Goal: Transaction & Acquisition: Book appointment/travel/reservation

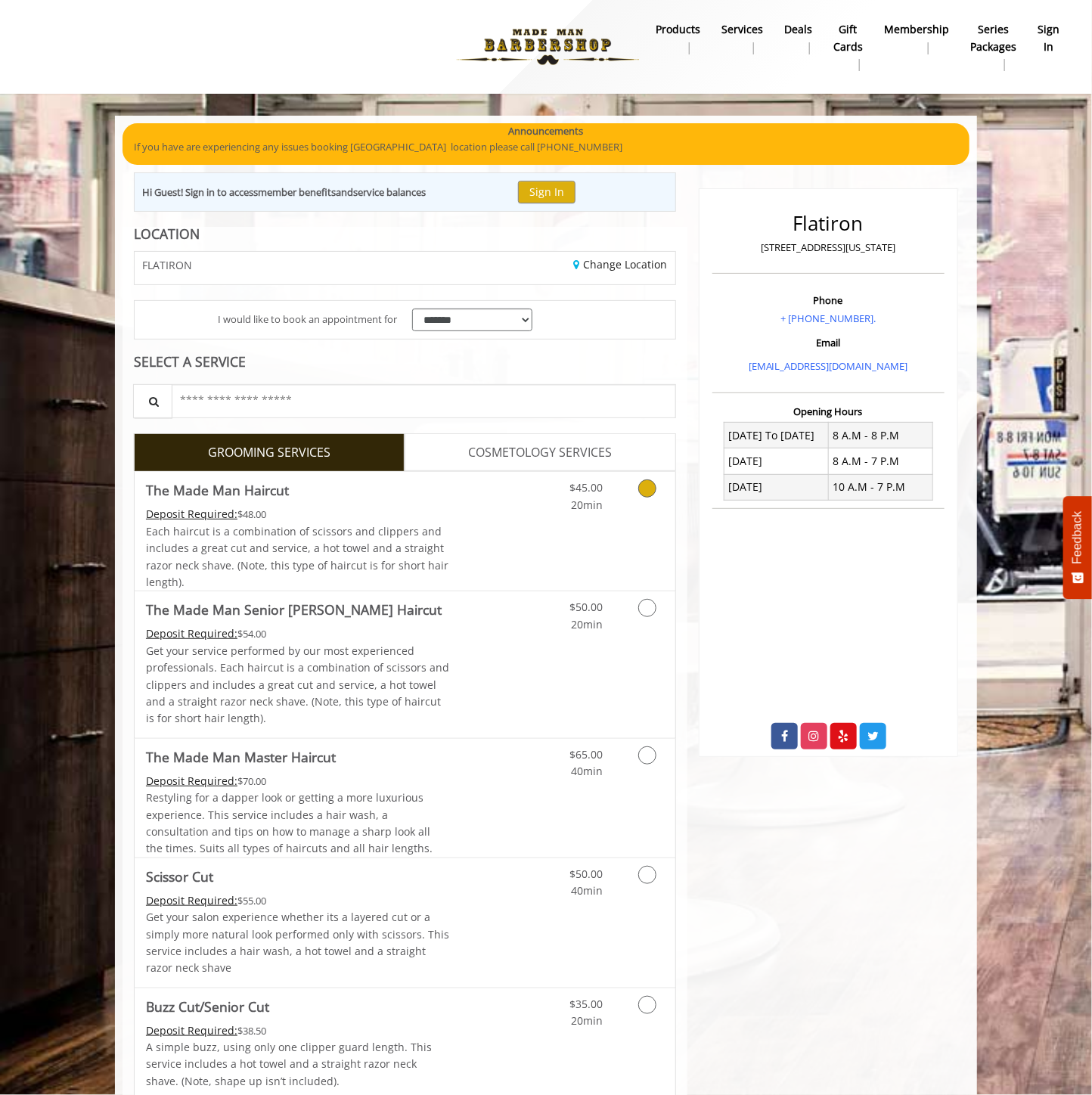
click at [547, 537] on div "$45.00 20min" at bounding box center [608, 531] width 136 height 118
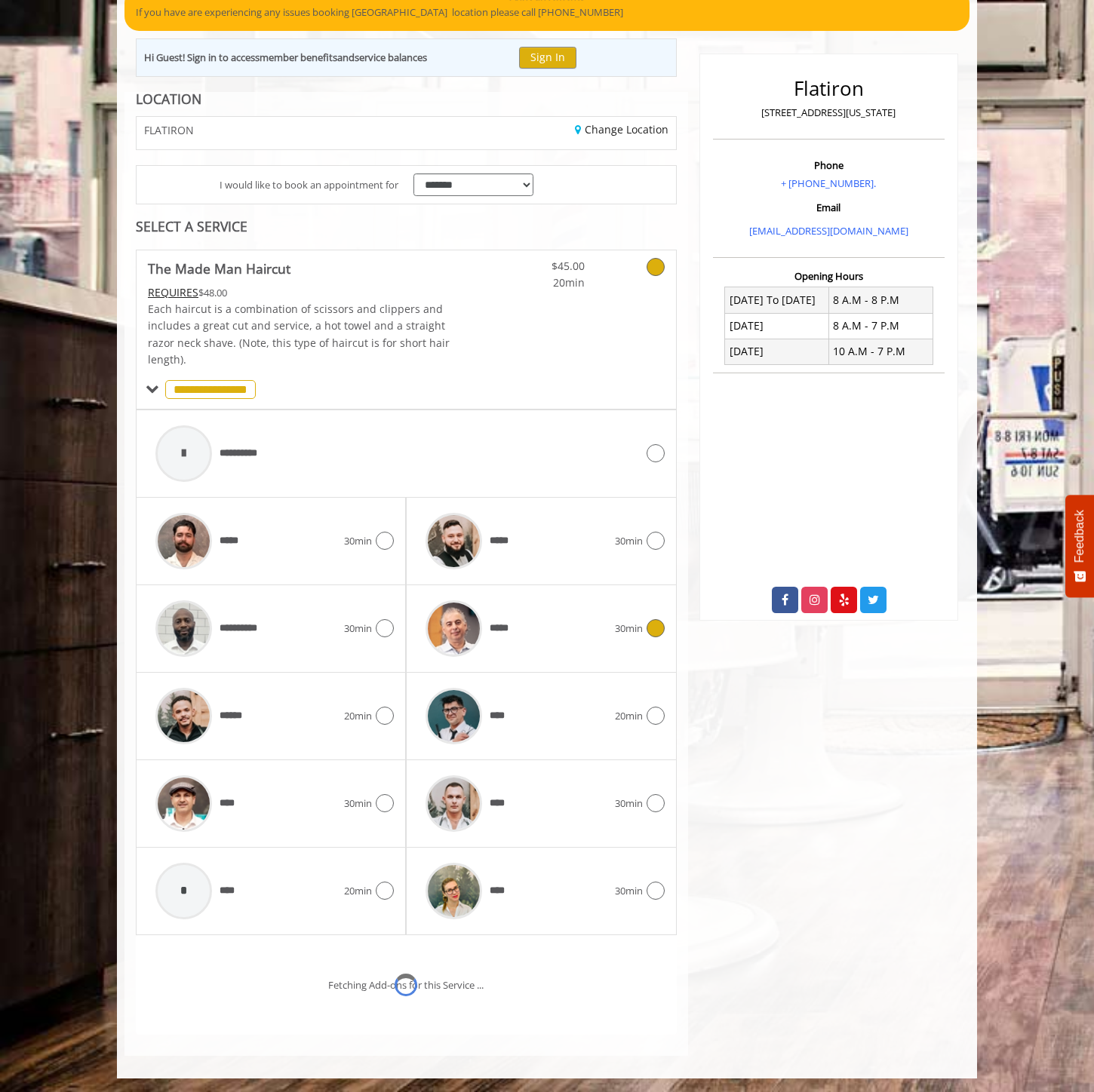
scroll to position [199, 0]
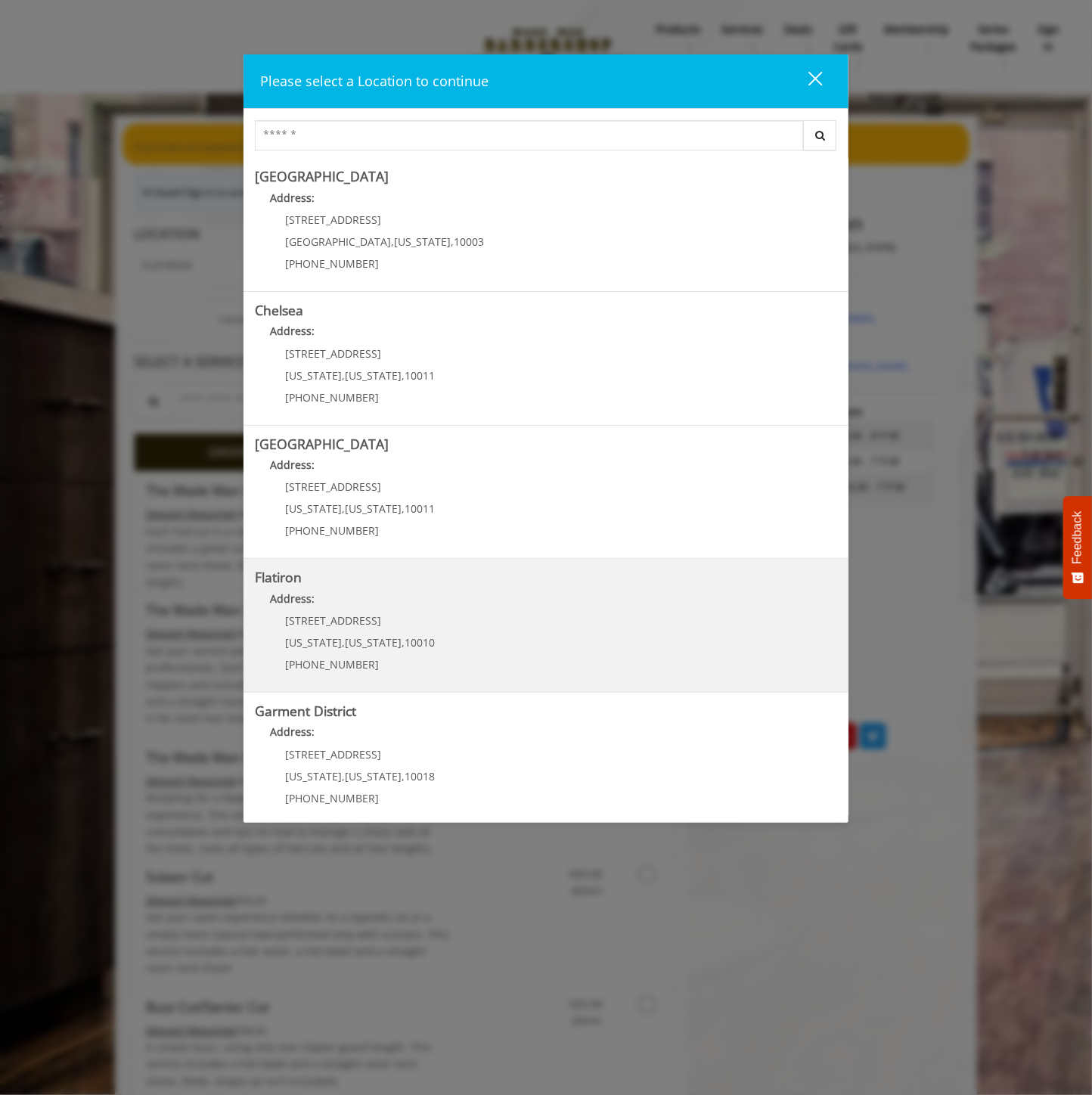
click at [427, 648] on div "10 E 23rd St New York , New York , 10010 (917) 475-1765" at bounding box center [348, 647] width 187 height 66
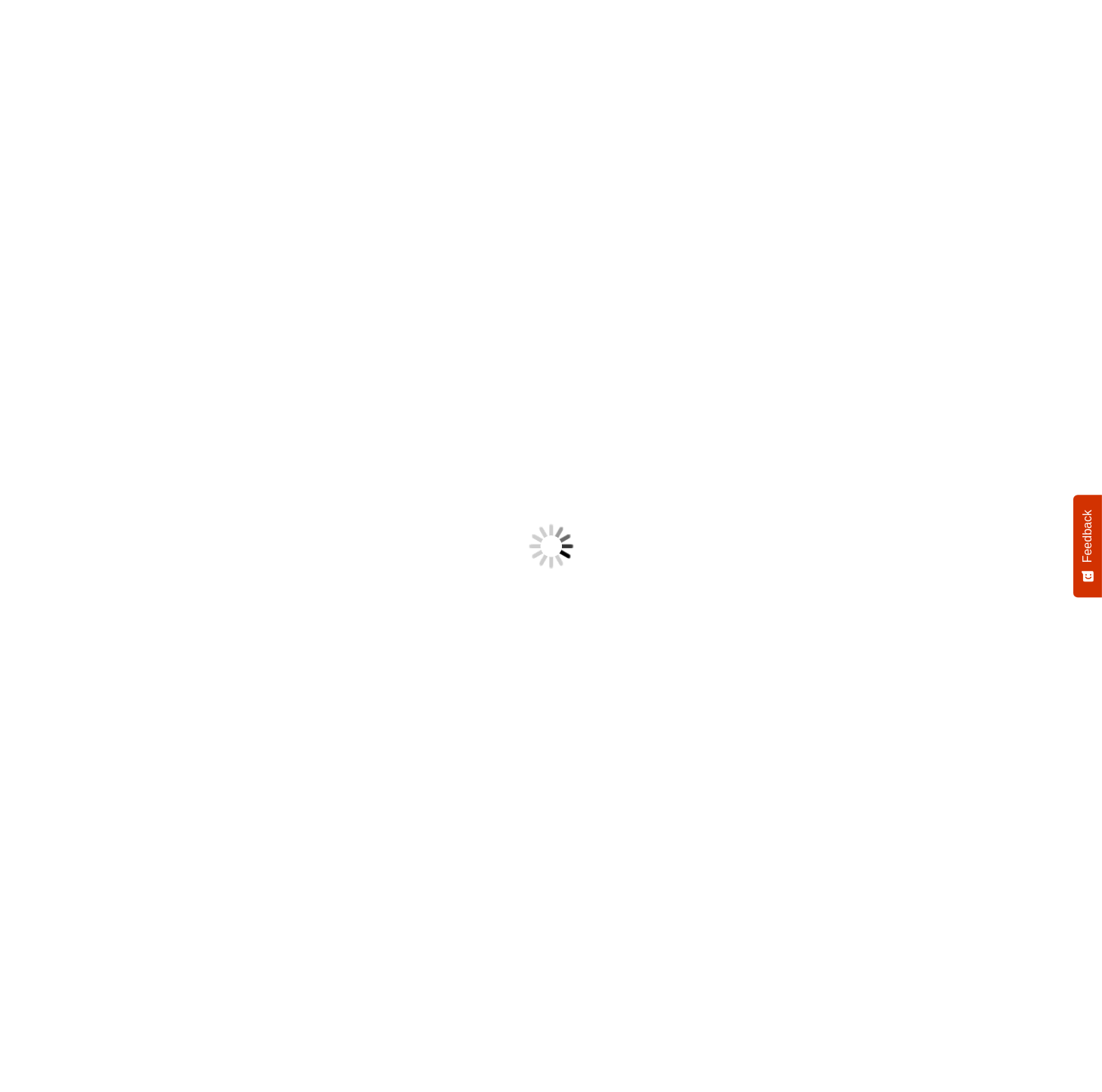
click at [430, 544] on div at bounding box center [551, 546] width 1102 height 1092
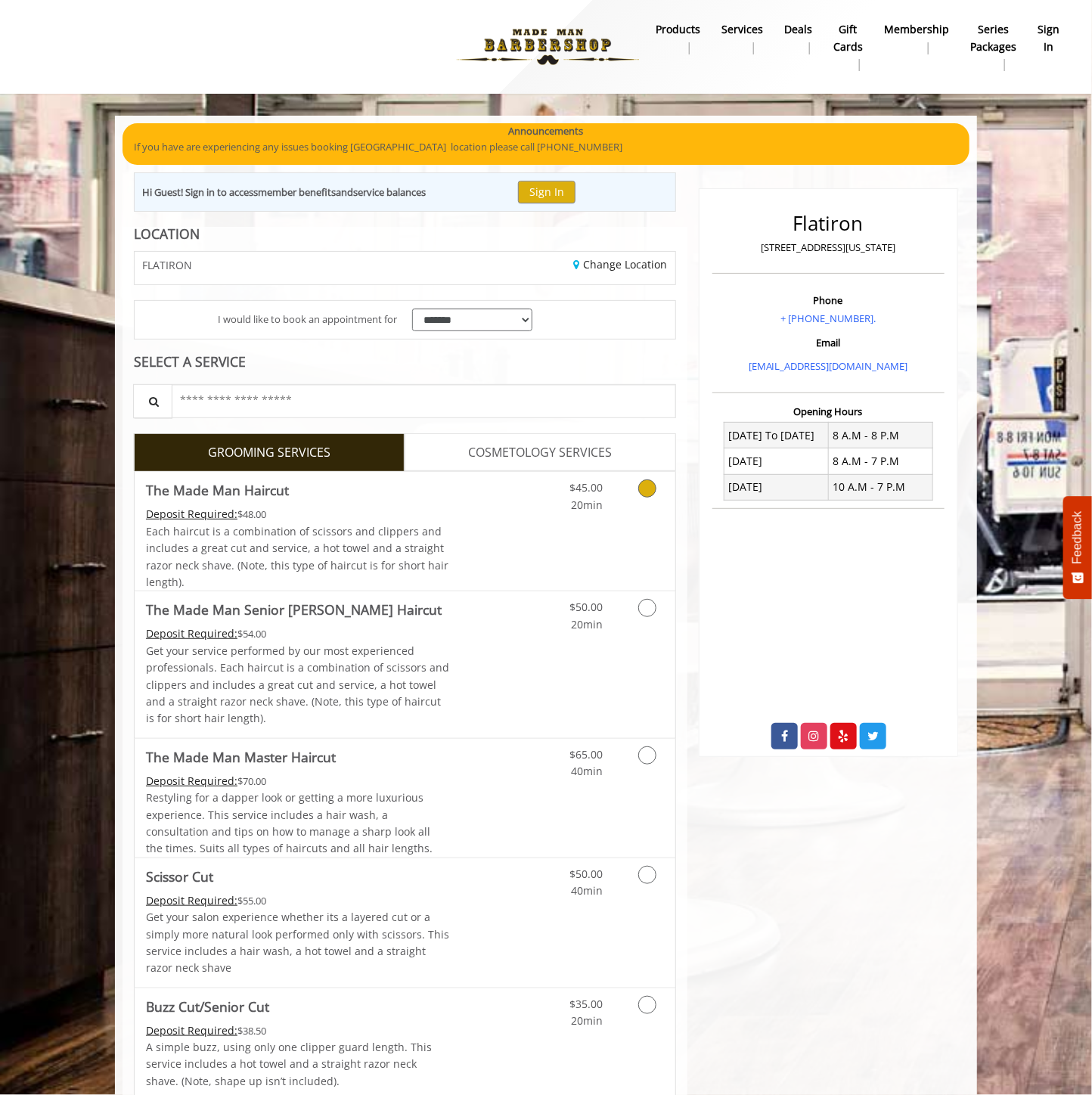
click at [455, 525] on link "Discounted Price" at bounding box center [495, 531] width 90 height 118
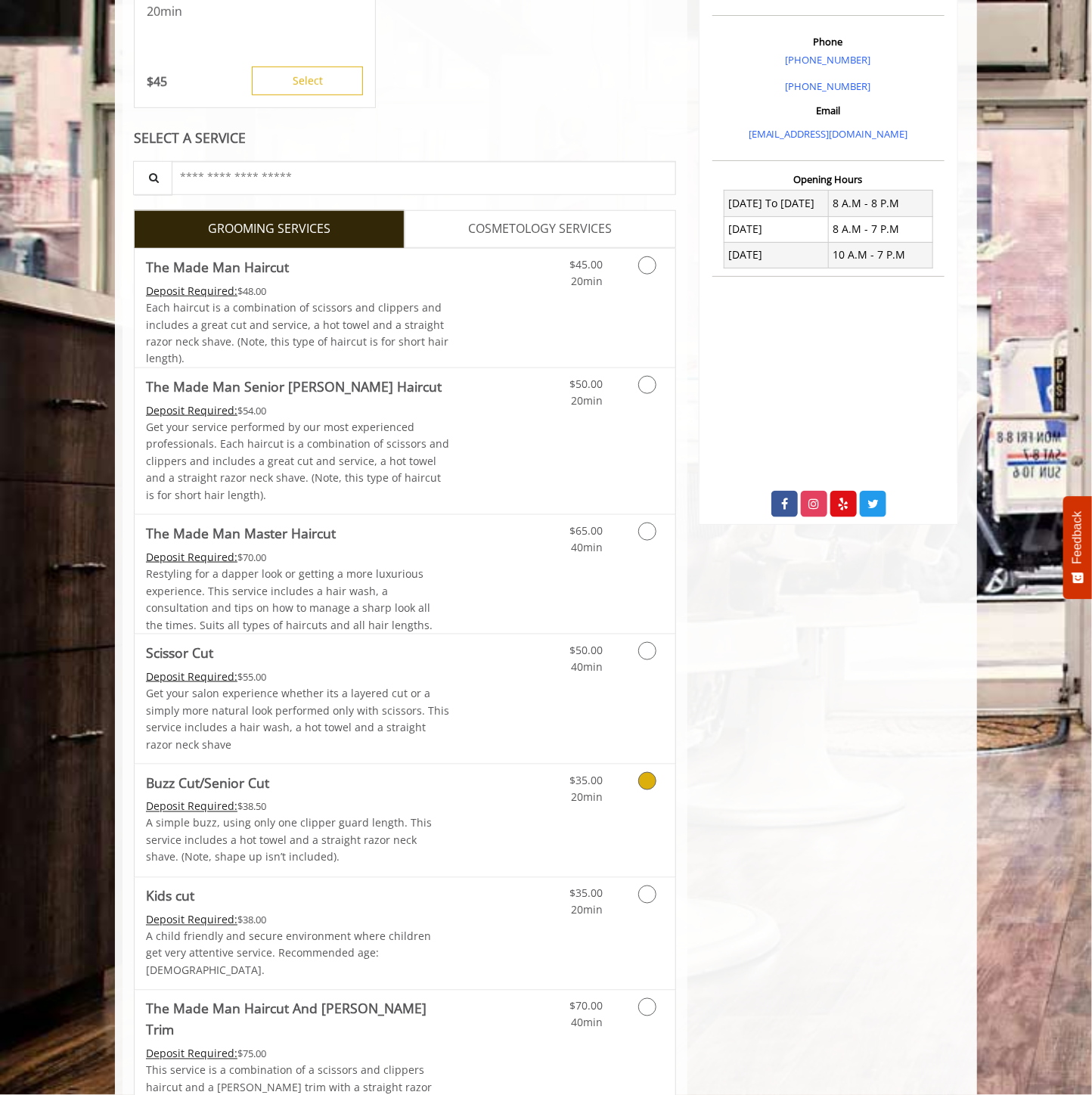
scroll to position [840, 0]
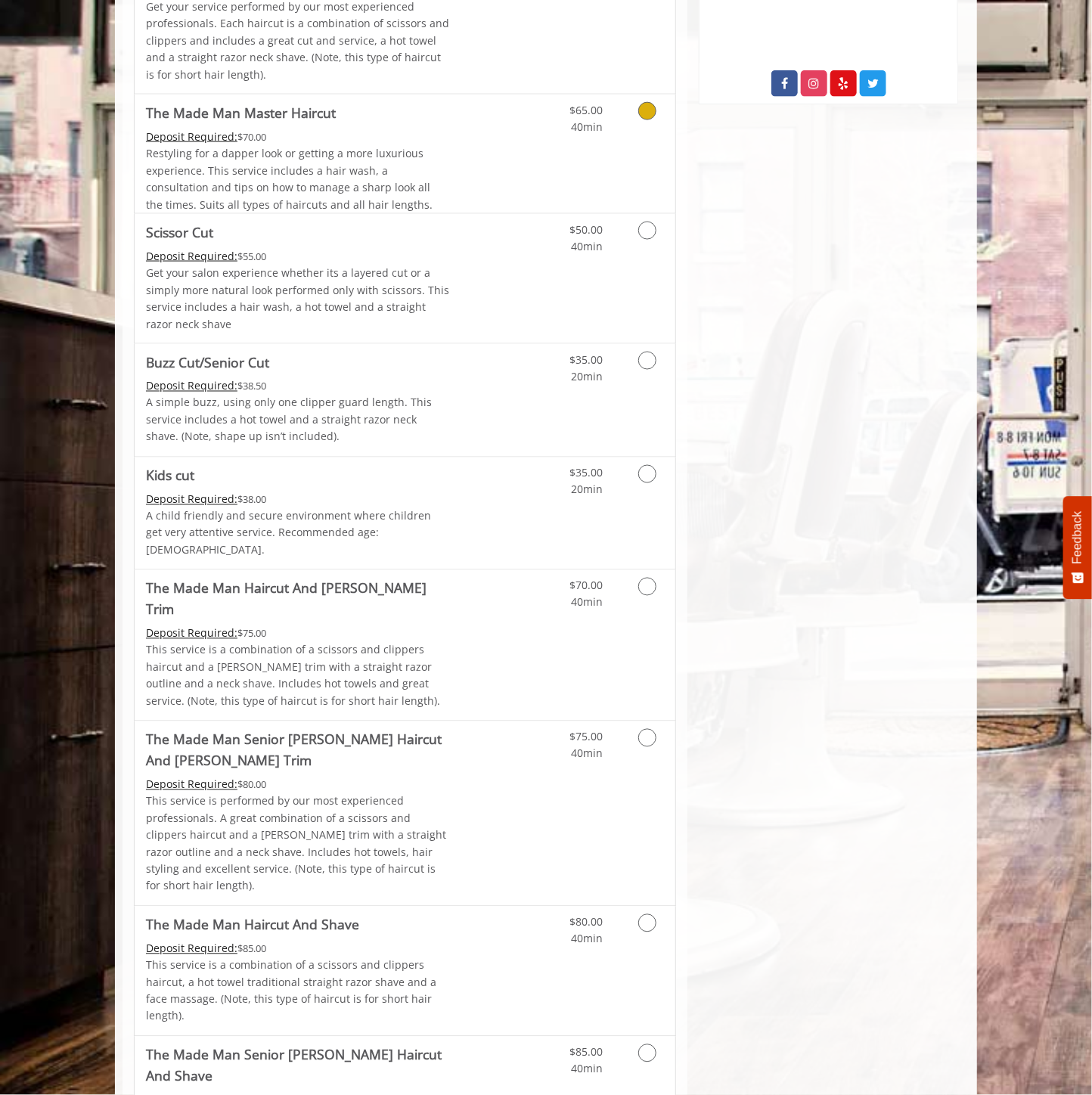
click at [525, 128] on link "Discounted Price" at bounding box center [495, 153] width 90 height 118
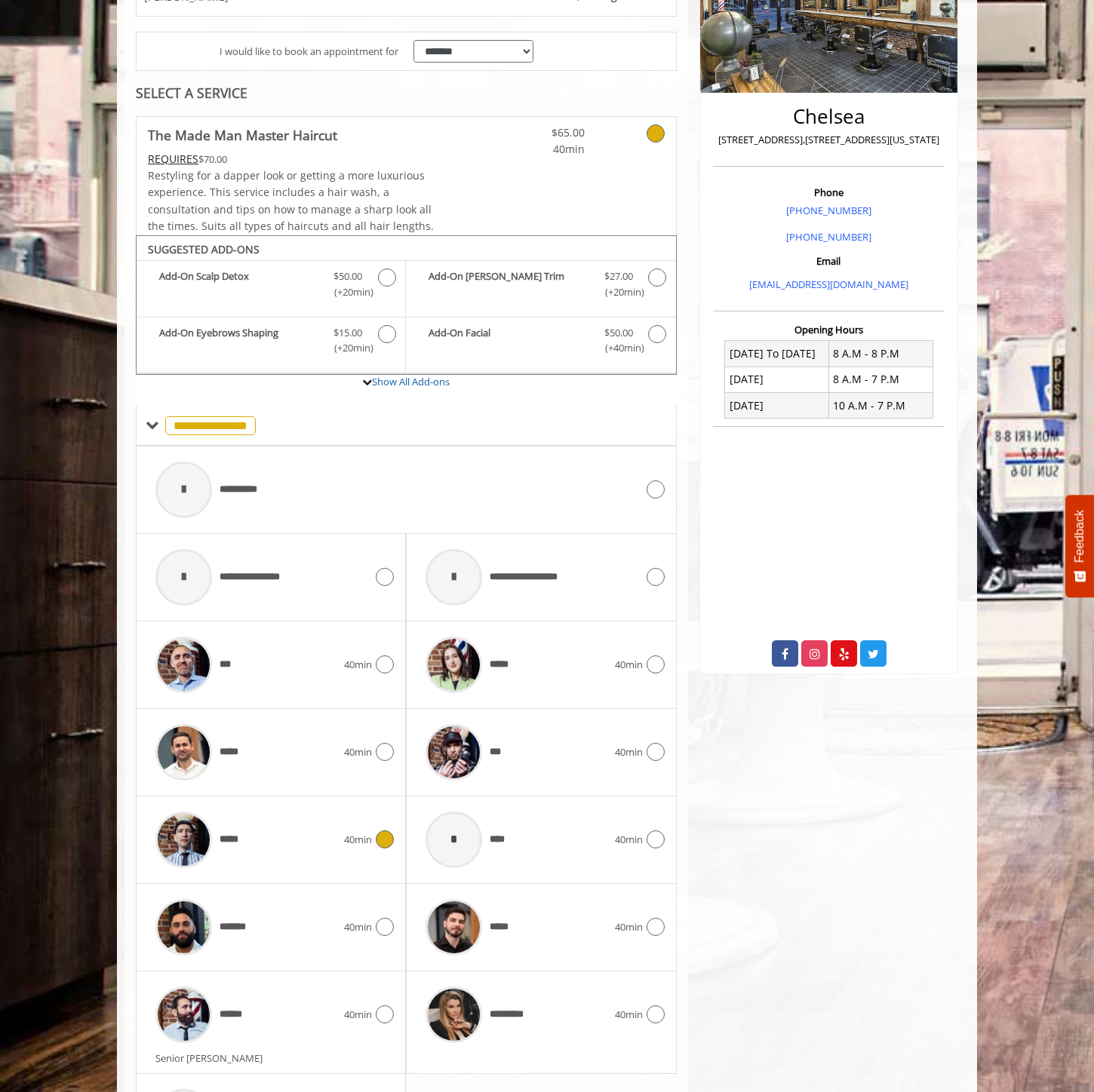
scroll to position [389, 0]
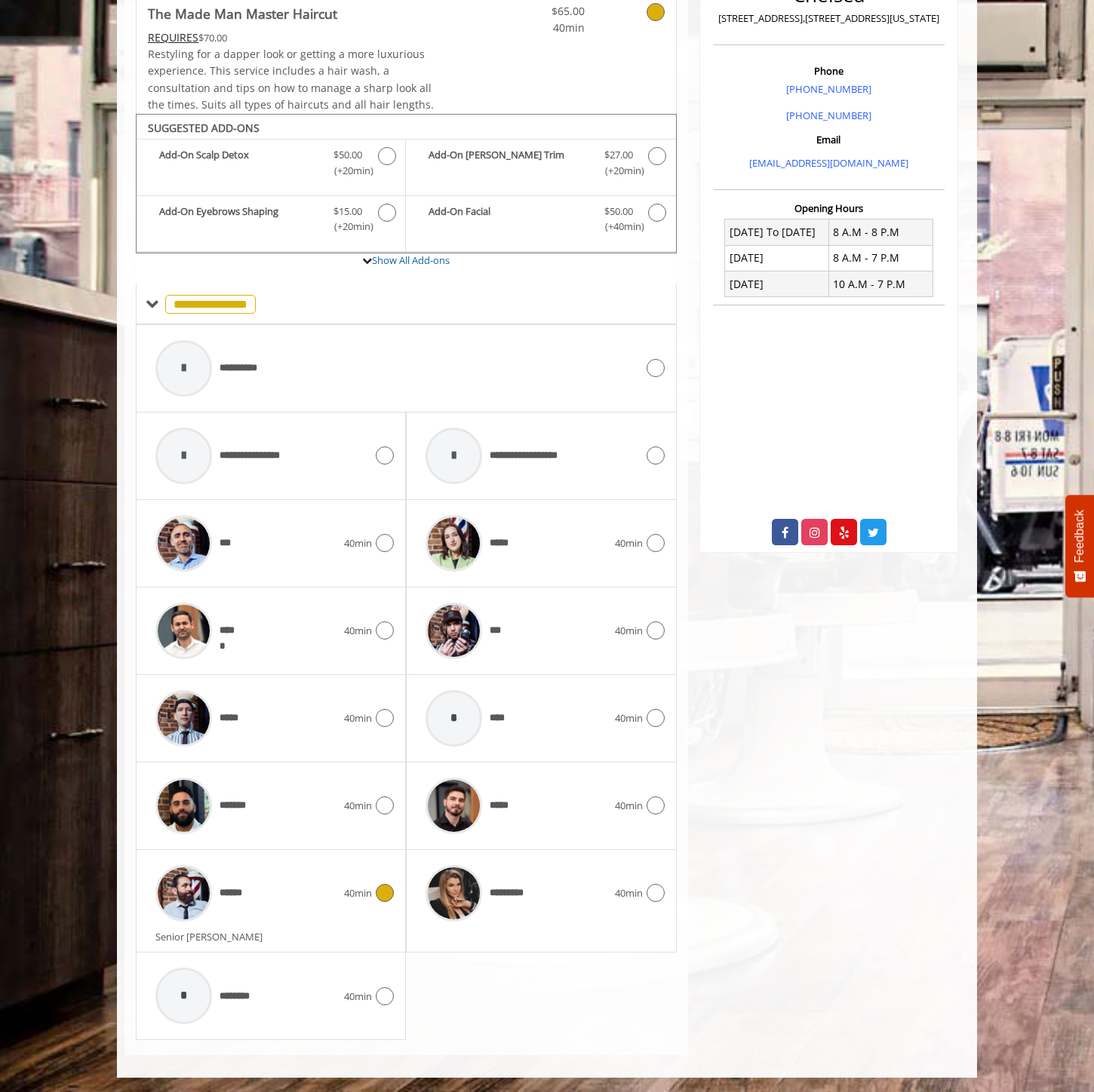
click at [317, 923] on div "******" at bounding box center [246, 894] width 196 height 71
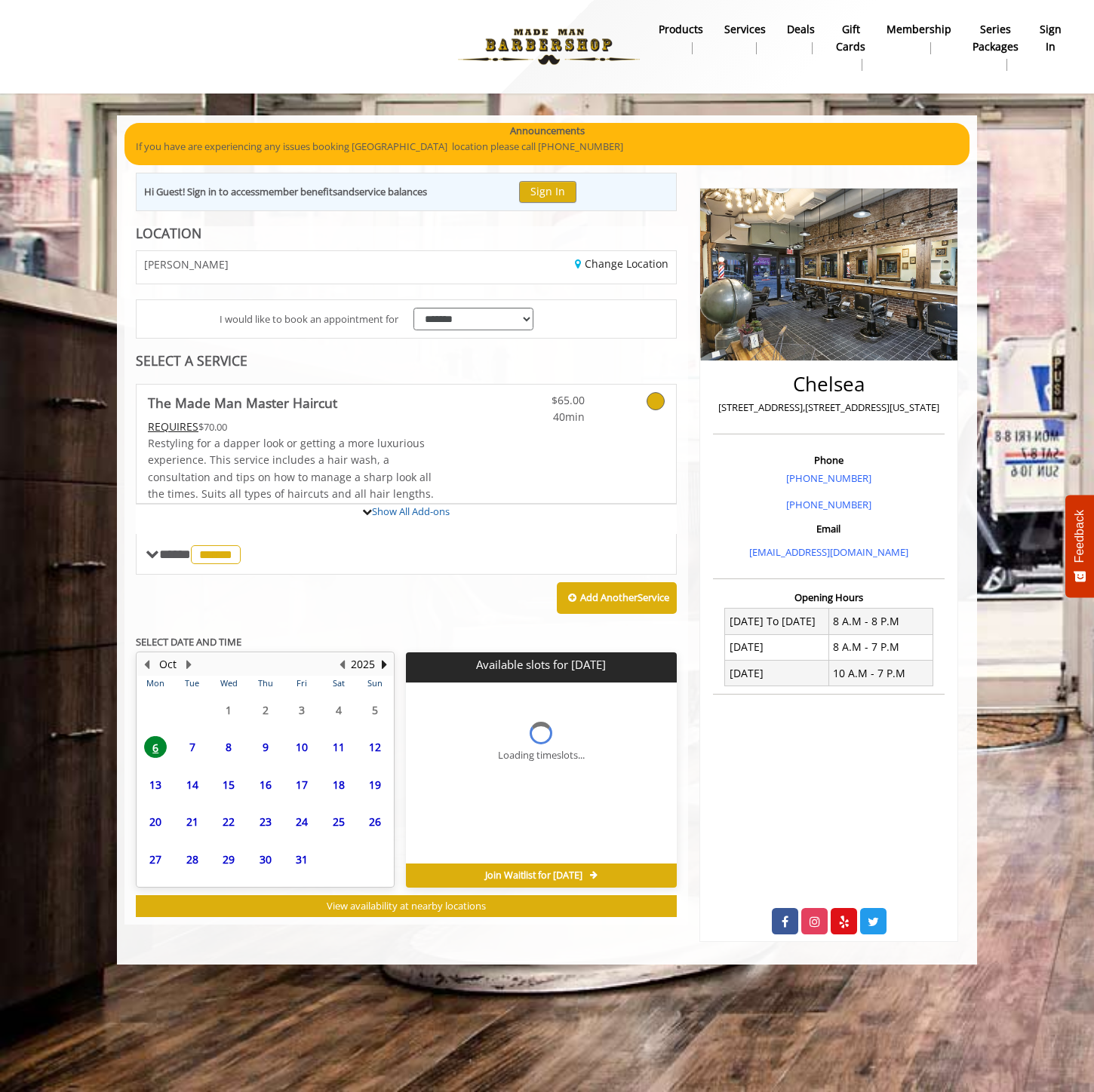
scroll to position [0, 0]
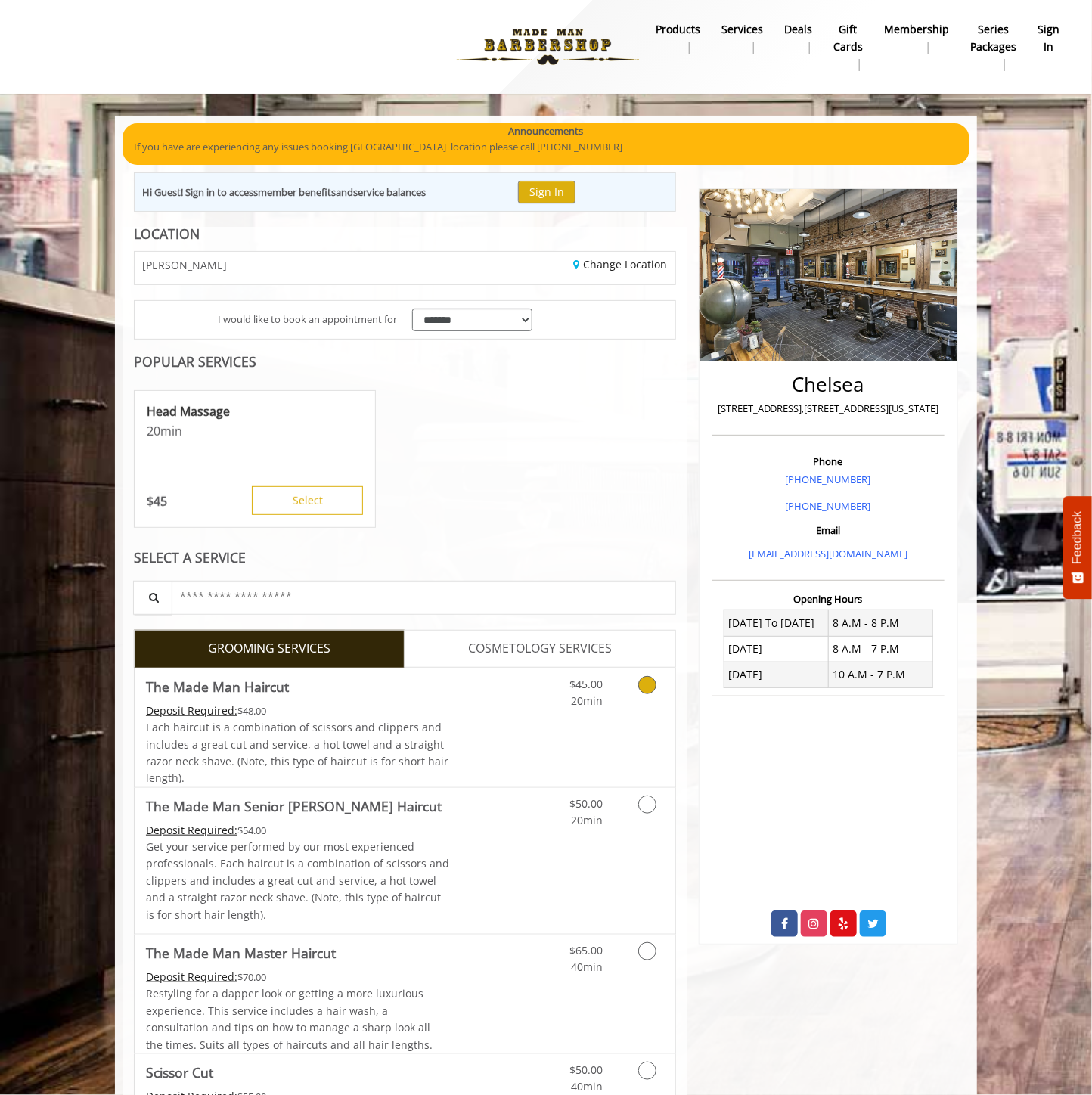
click at [420, 730] on span "Each haircut is a combination of scissors and clippers and includes a great cut…" at bounding box center [297, 752] width 303 height 65
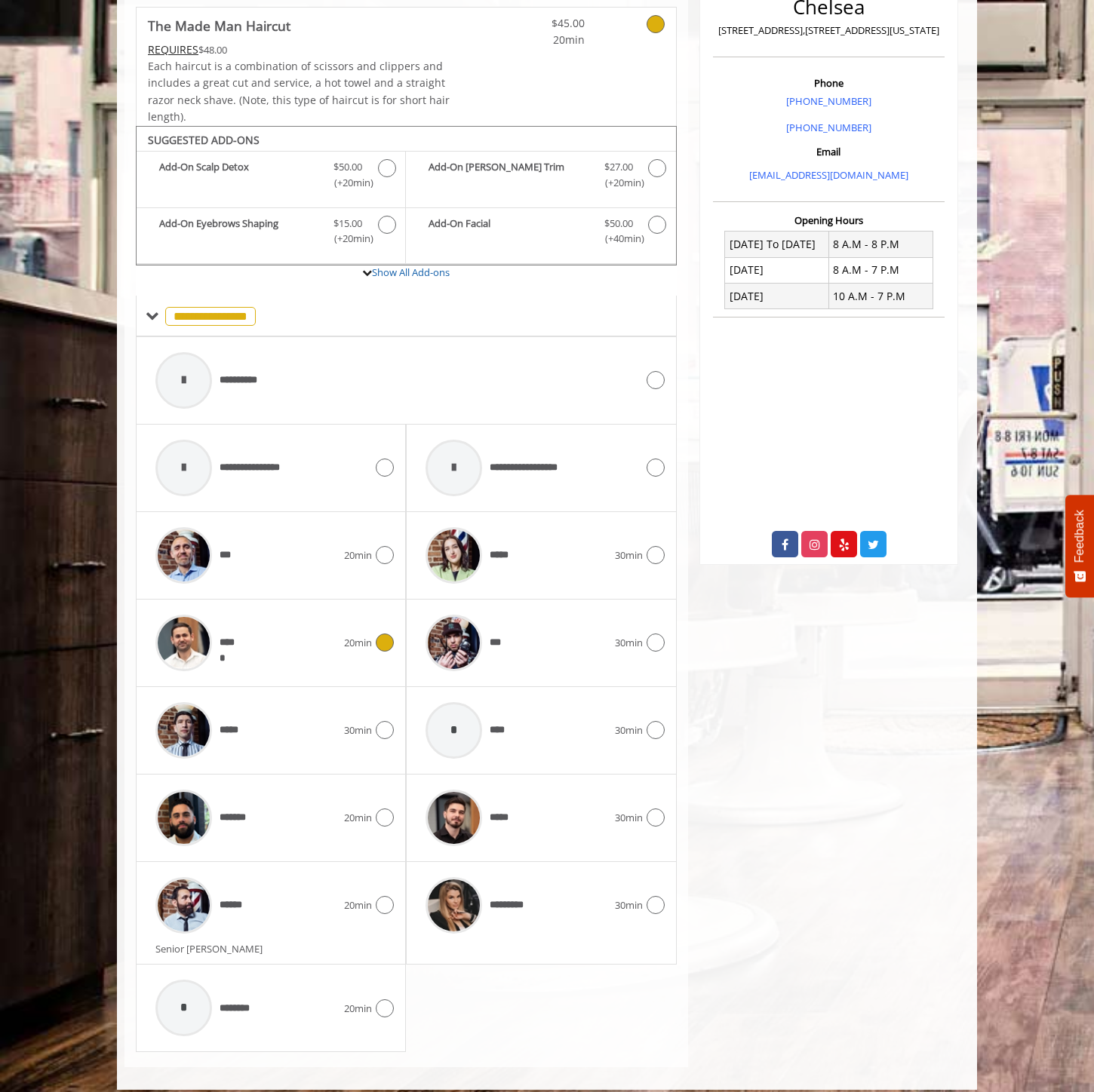
scroll to position [389, 0]
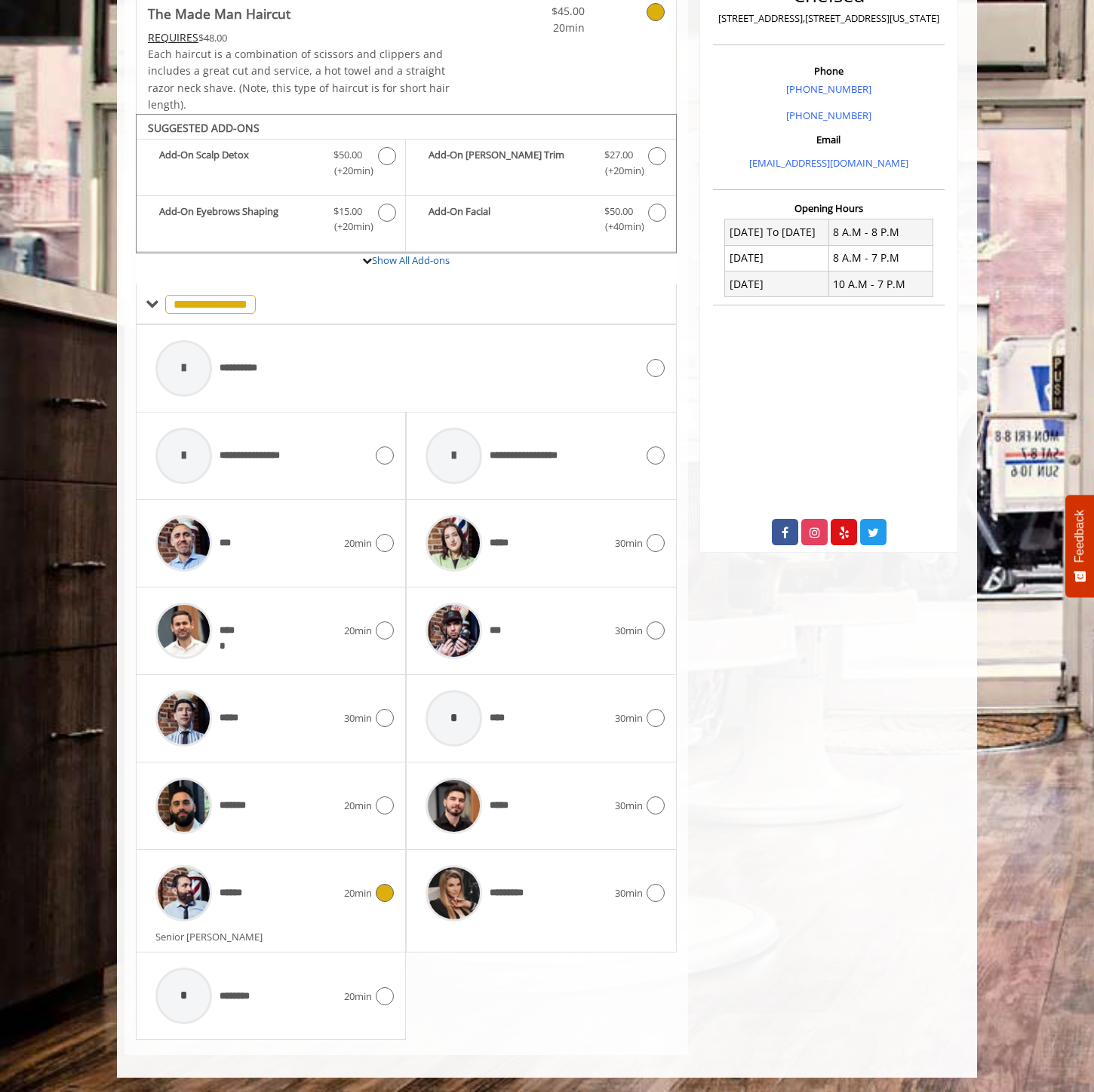
click at [284, 887] on div "******" at bounding box center [246, 894] width 196 height 71
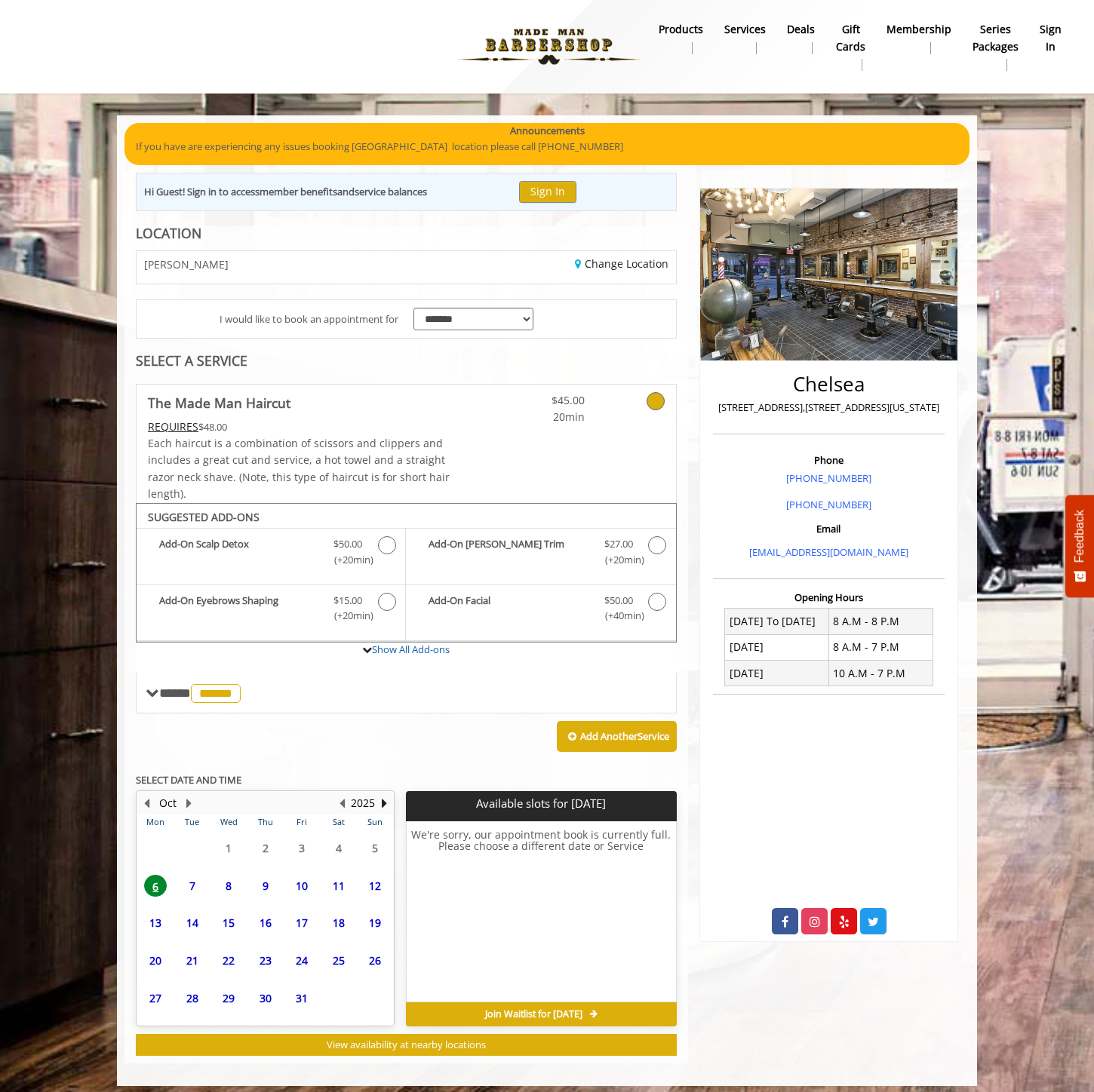
scroll to position [7, 0]
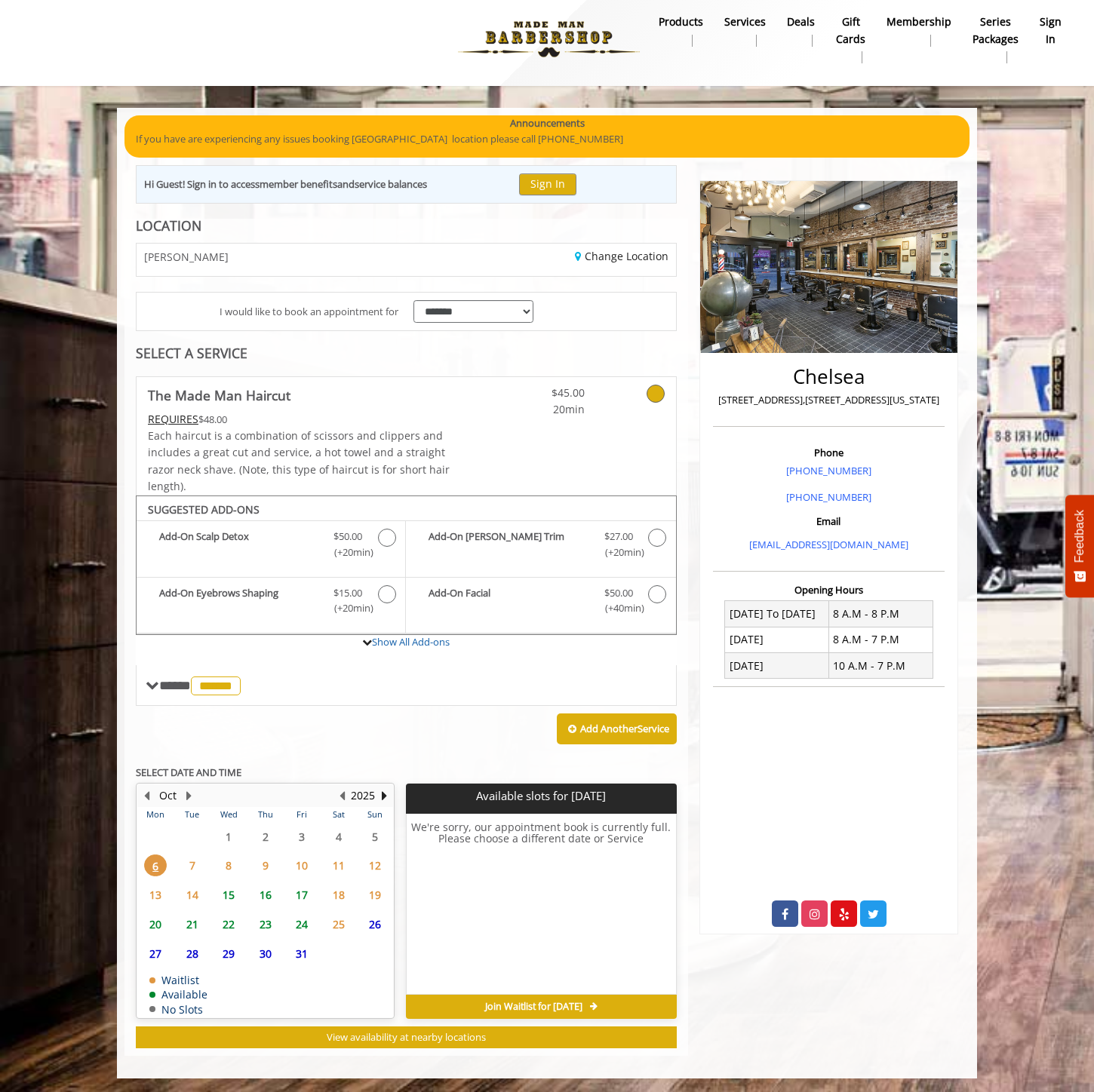
click at [182, 861] on span "7" at bounding box center [192, 865] width 23 height 22
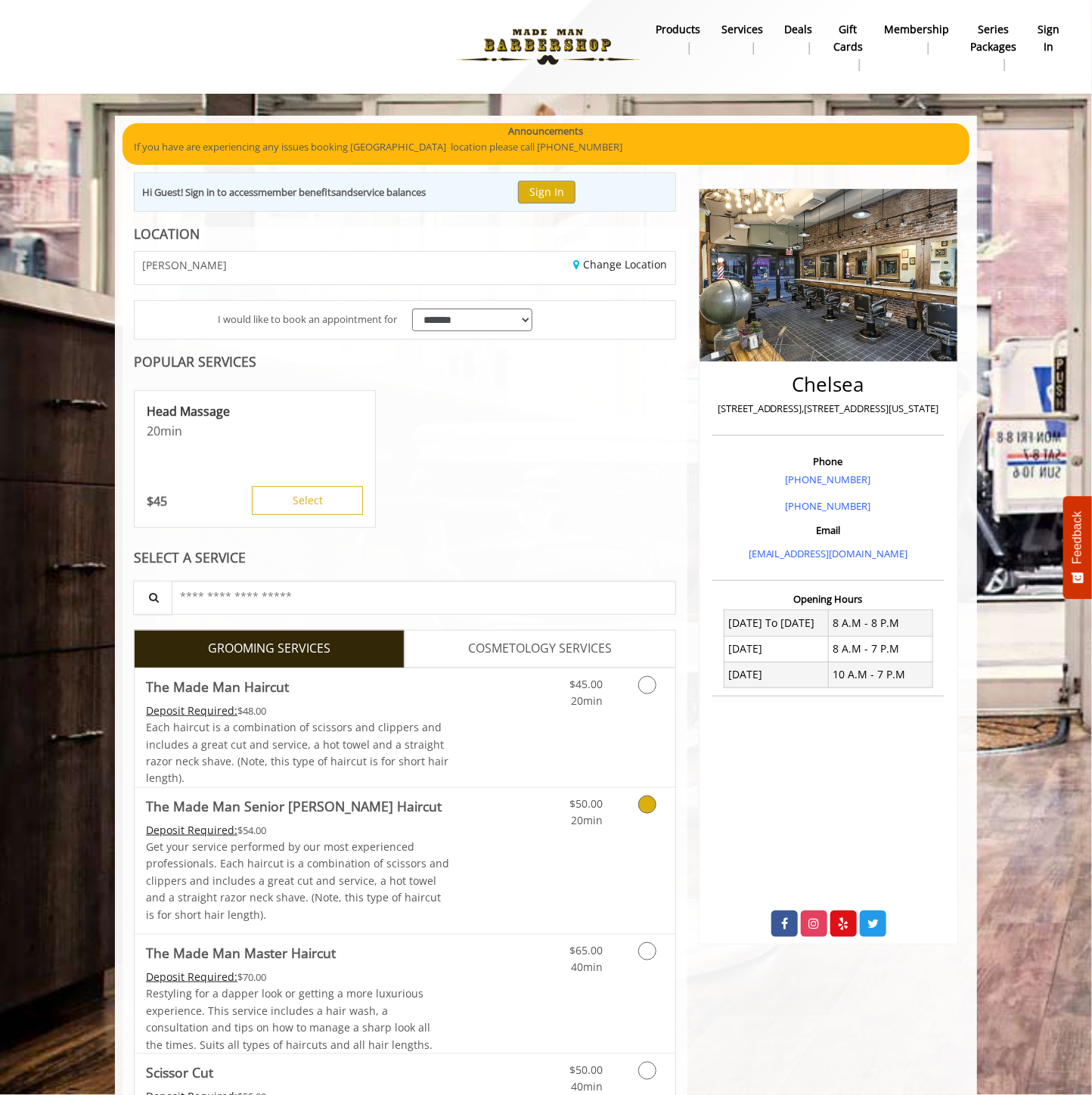
click at [420, 851] on p "Get your service performed by our most experienced professionals. Each haircut …" at bounding box center [297, 880] width 303 height 84
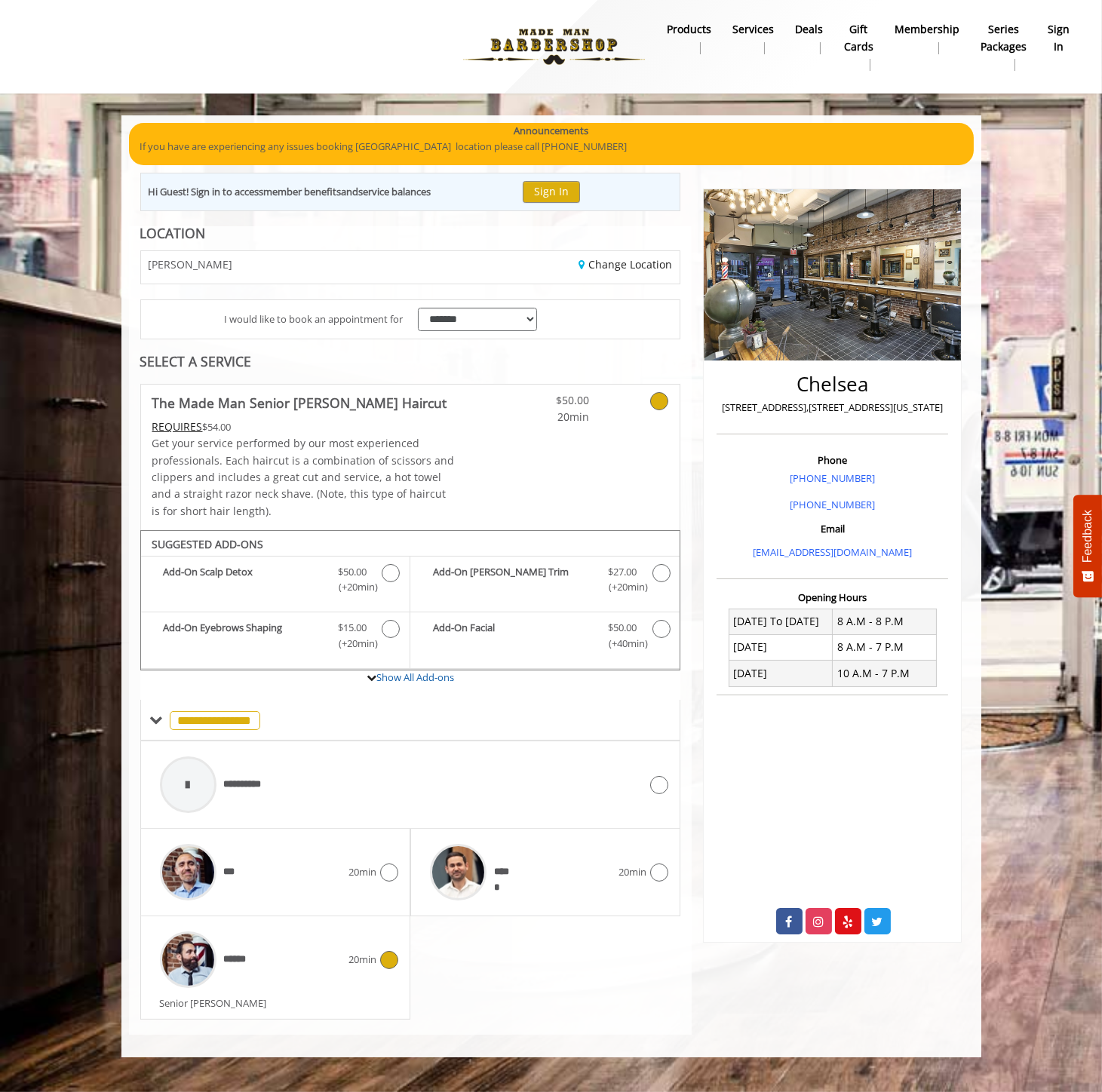
click at [347, 976] on div "******" at bounding box center [251, 959] width 196 height 71
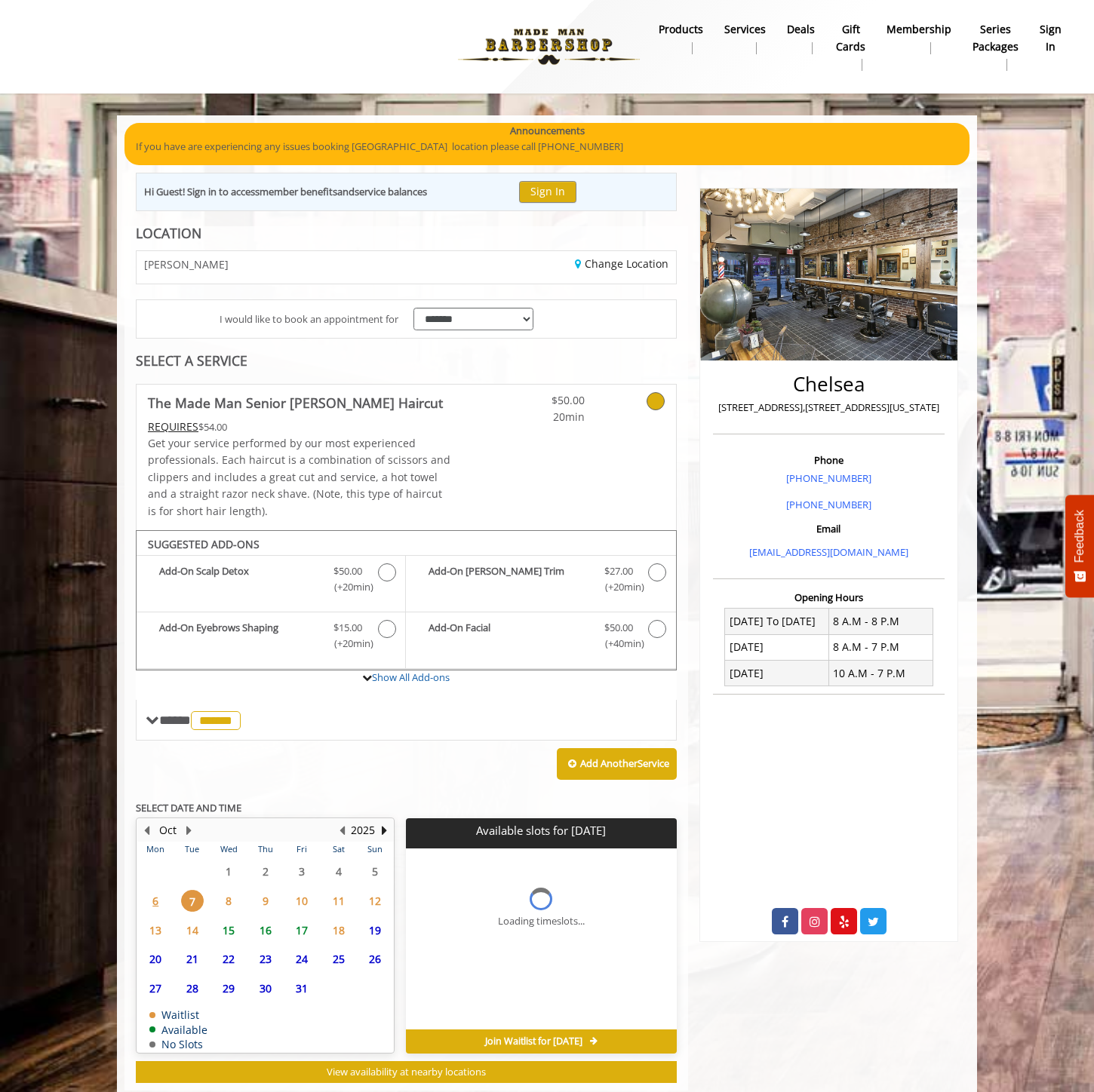
scroll to position [35, 0]
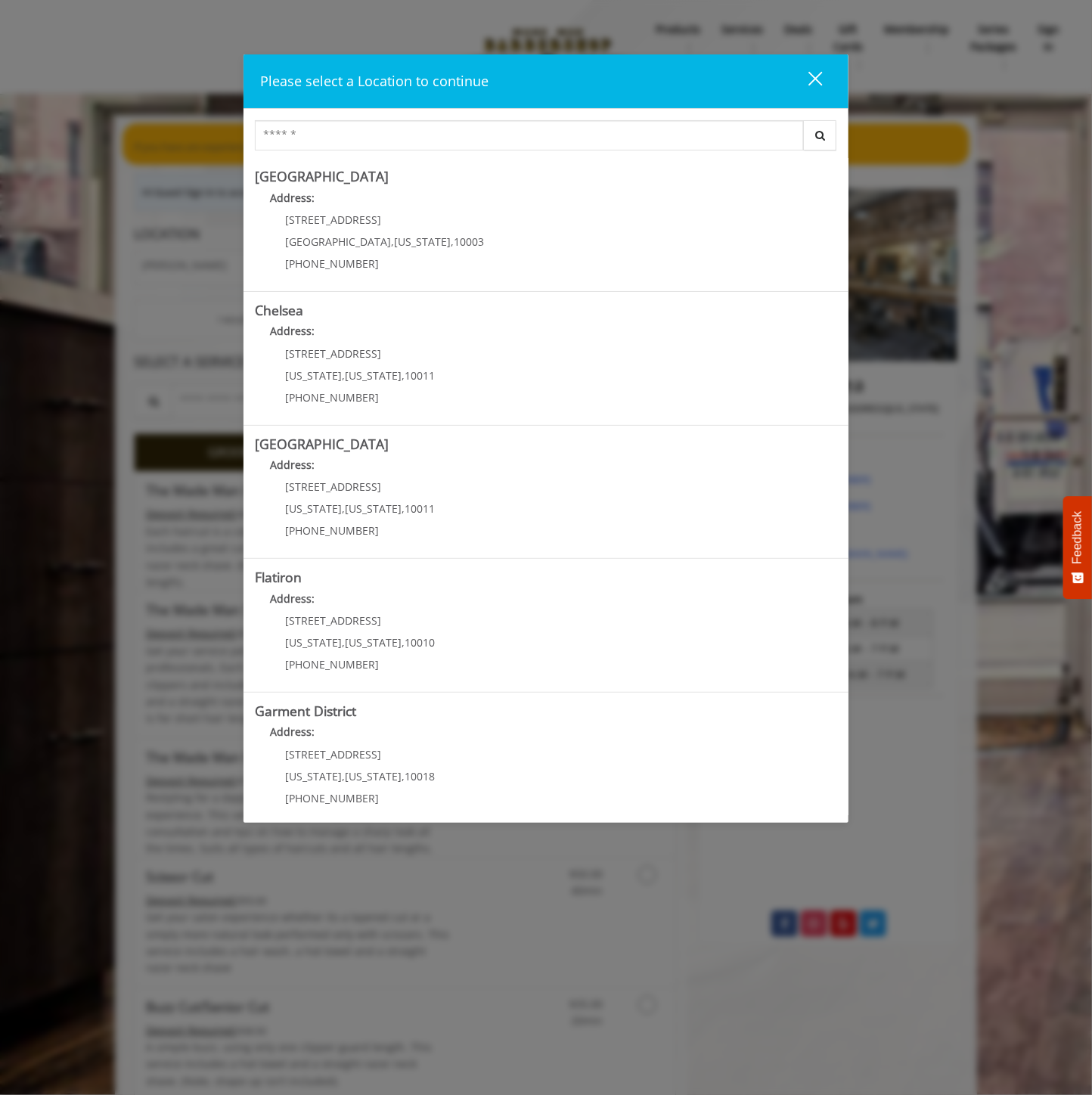
click at [817, 86] on div "close" at bounding box center [806, 82] width 30 height 23
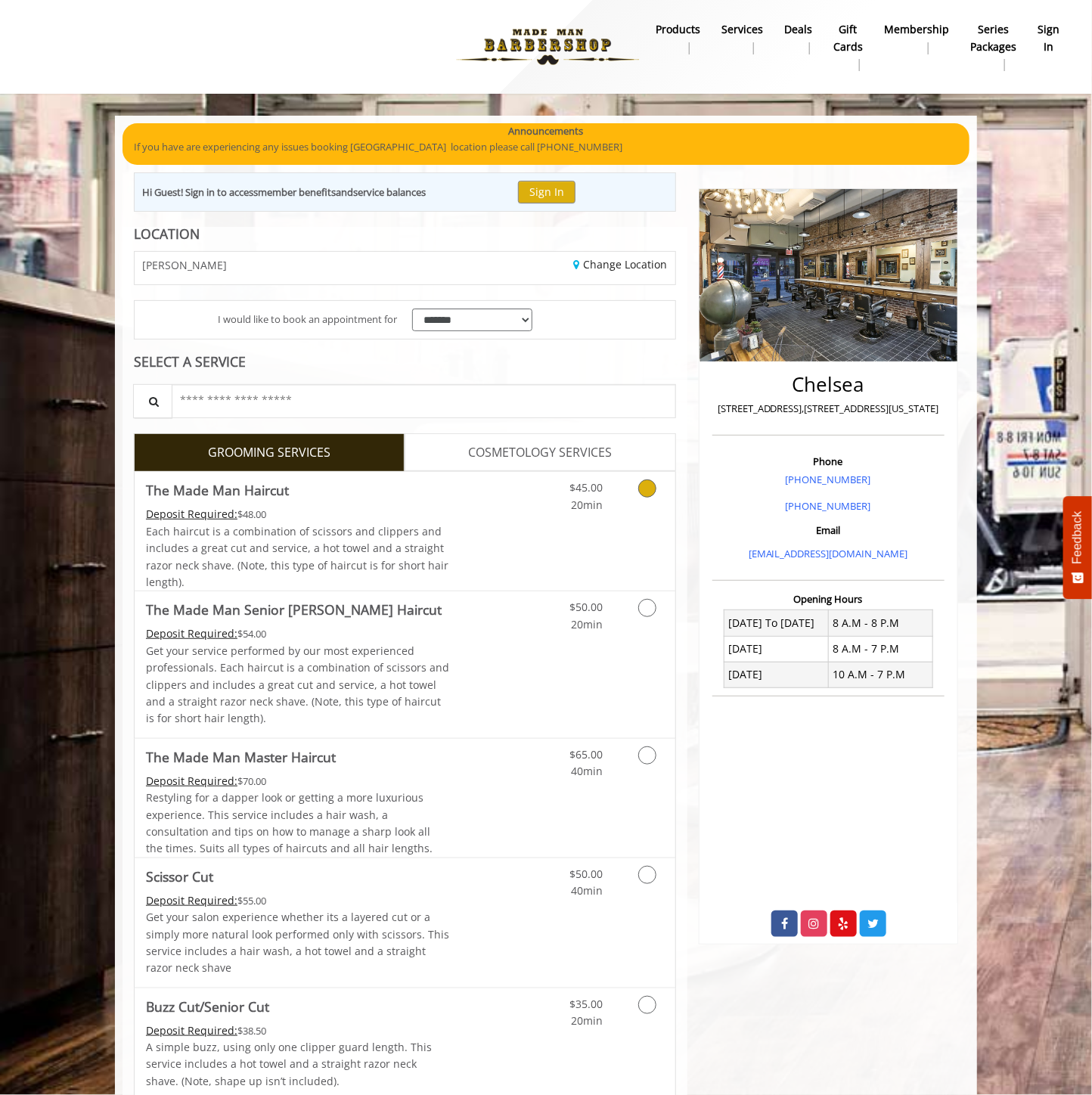
click at [474, 562] on link "Discounted Price" at bounding box center [495, 531] width 90 height 118
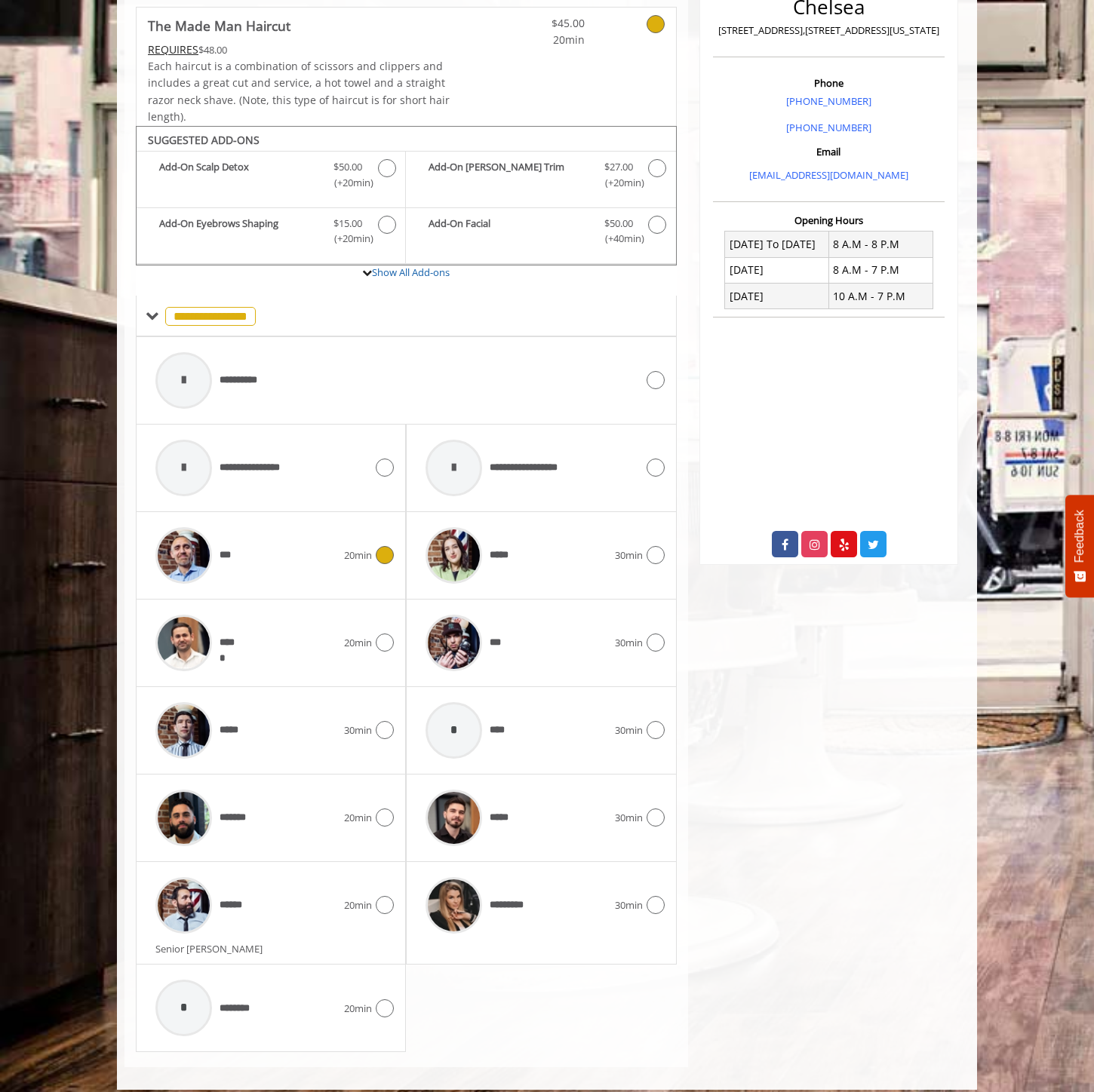
scroll to position [389, 0]
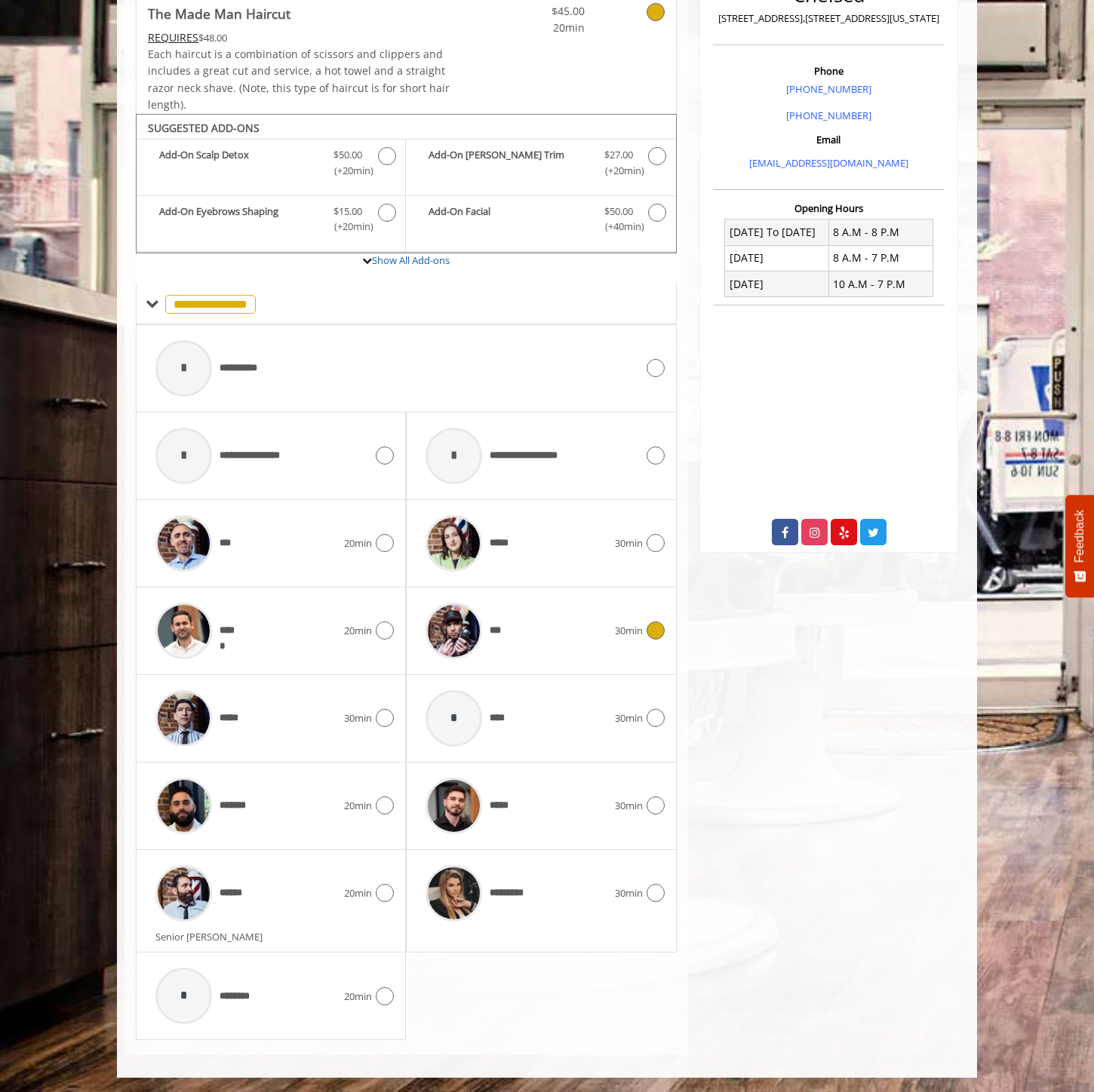
click at [527, 621] on div "***" at bounding box center [516, 631] width 196 height 71
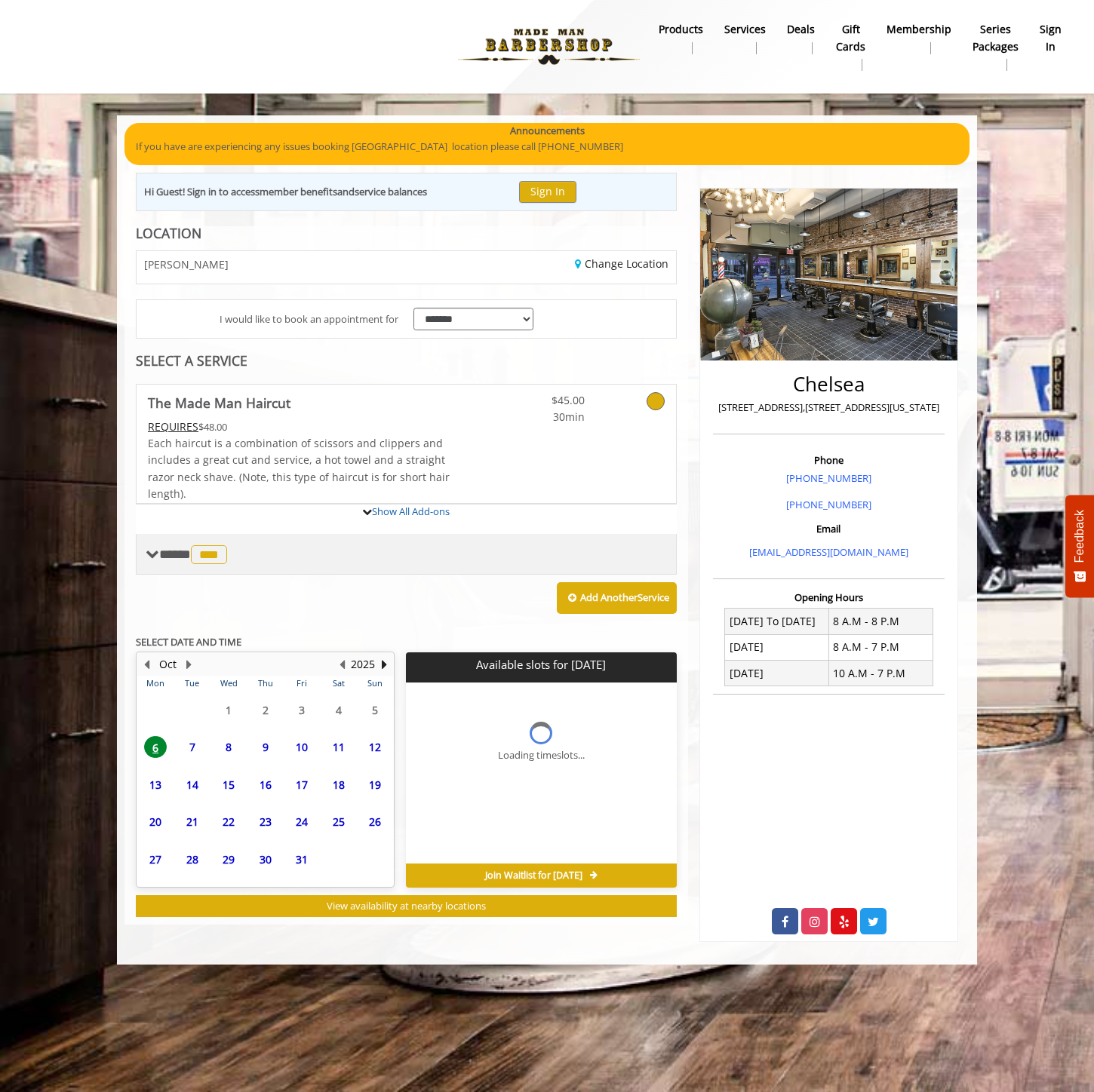
scroll to position [0, 0]
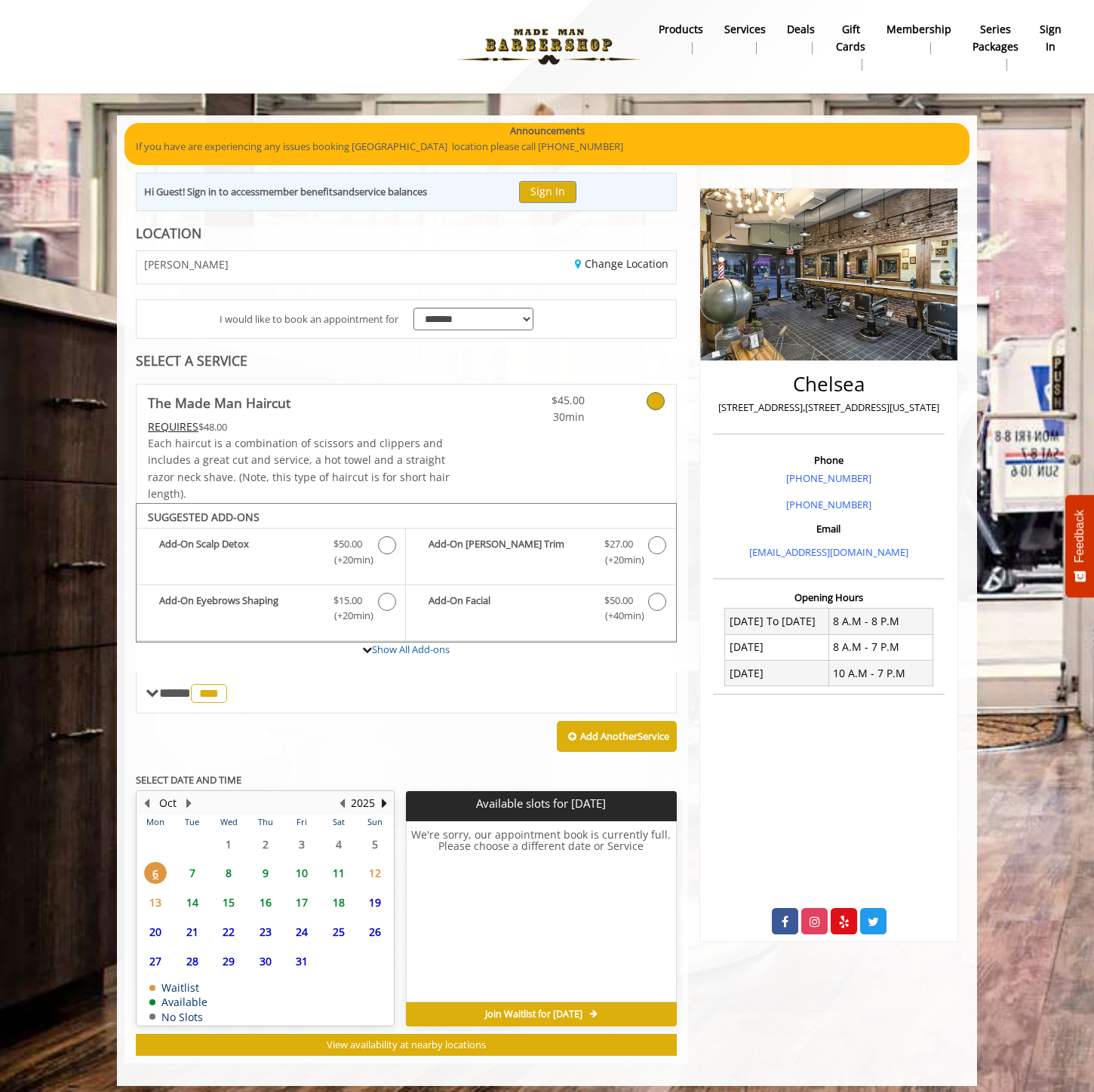
click at [194, 878] on span "7" at bounding box center [192, 873] width 23 height 22
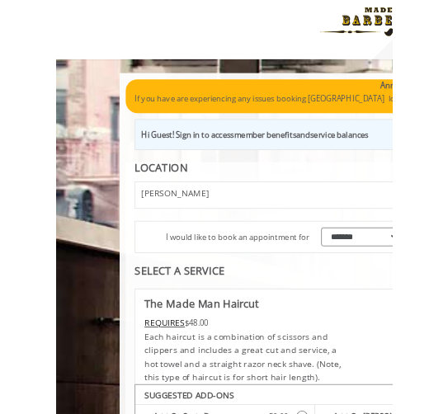
scroll to position [211, 0]
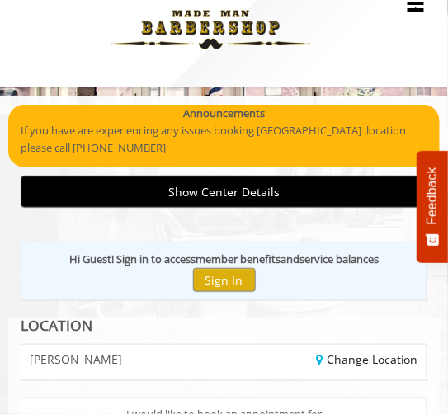
click at [139, 372] on div "[PERSON_NAME]" at bounding box center [116, 362] width 215 height 35
